Goal: Navigation & Orientation: Find specific page/section

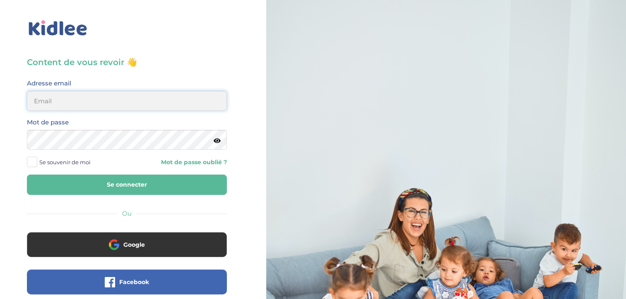
click at [106, 104] on input "email" at bounding box center [127, 101] width 200 height 20
type input "clelia.poisson@gmail.com"
click at [27, 174] on button "Se connecter" at bounding box center [127, 184] width 200 height 20
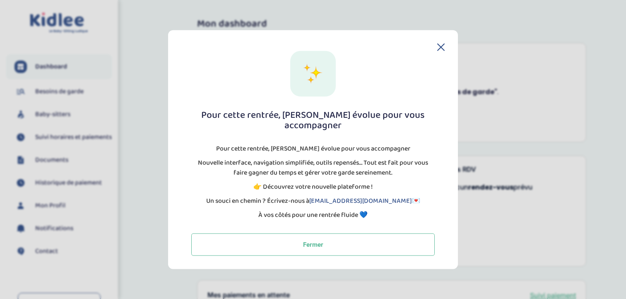
click at [447, 49] on div "Pour cette rentrée, Kidlee évolue pour vous accompagner Pour cette rentrée, Kid…" at bounding box center [313, 149] width 290 height 239
click at [440, 50] on icon at bounding box center [441, 47] width 7 height 7
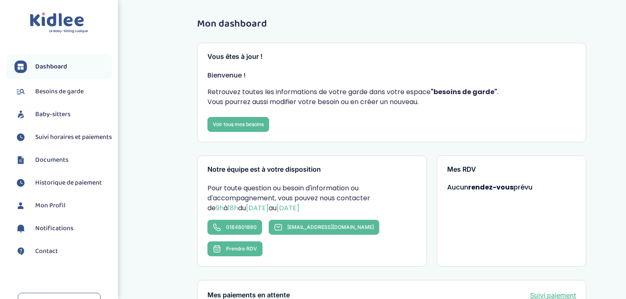
click at [63, 114] on span "Baby-sitters" at bounding box center [52, 114] width 35 height 10
